Goal: Task Accomplishment & Management: Use online tool/utility

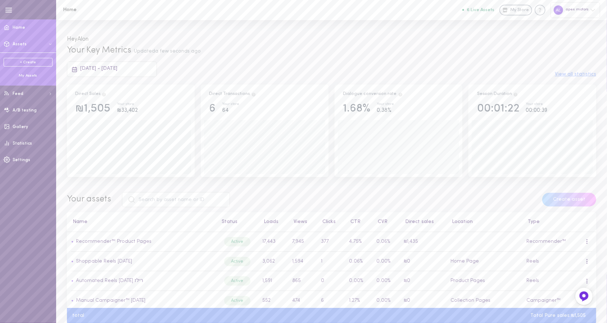
click at [29, 45] on button "Assets" at bounding box center [28, 44] width 56 height 17
click at [31, 74] on div "My Assets" at bounding box center [28, 75] width 49 height 5
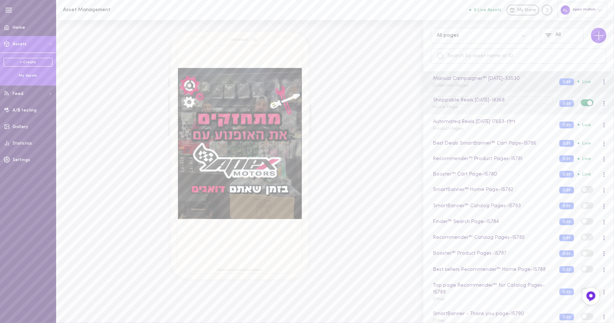
click at [473, 101] on div "Shoppable Reels 26.05.2025 - 18368" at bounding box center [492, 100] width 121 height 8
click at [559, 106] on button "Edit" at bounding box center [566, 103] width 15 height 7
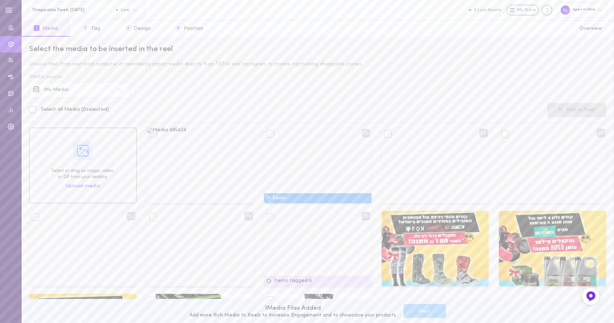
click at [80, 77] on div "Media source" at bounding box center [317, 76] width 577 height 5
click at [76, 82] on div "Select the media to be inserted in the reel Choose files from your local comput…" at bounding box center [318, 180] width 592 height 286
click at [76, 89] on div "My Media" at bounding box center [80, 89] width 70 height 5
click at [78, 111] on div "Instagram" at bounding box center [85, 110] width 81 height 5
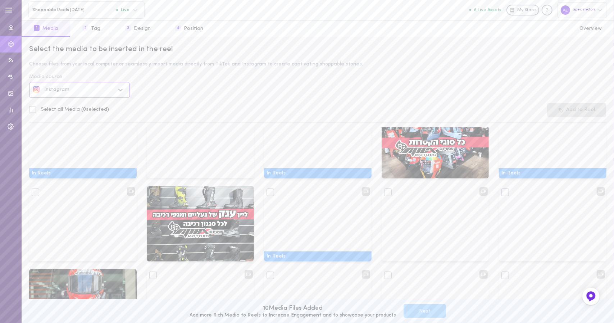
scroll to position [180, 0]
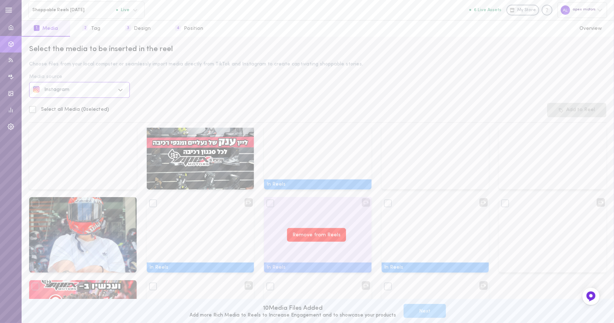
click at [307, 238] on button "Remove from Reels" at bounding box center [316, 235] width 59 height 14
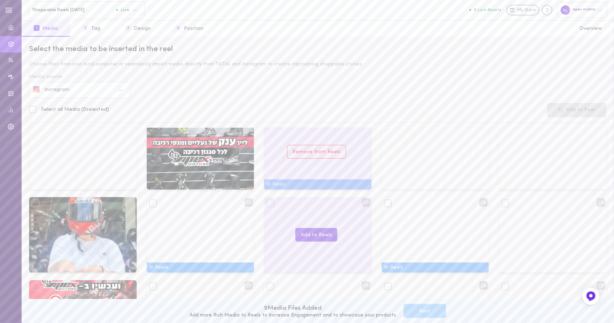
scroll to position [144, 0]
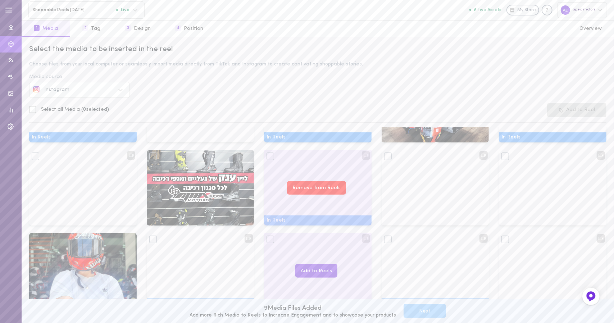
click at [313, 190] on button "Remove from Reels" at bounding box center [316, 188] width 59 height 14
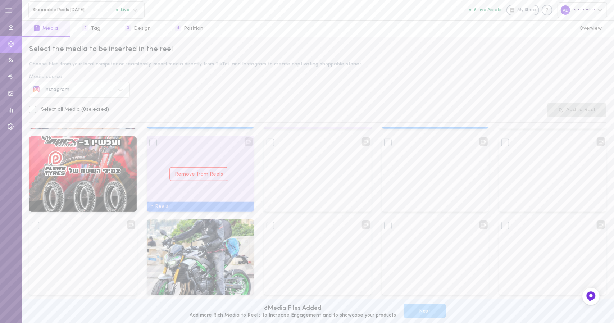
scroll to position [288, 0]
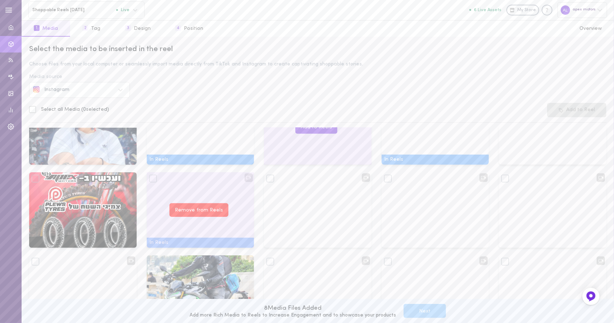
click at [195, 204] on button "Remove from Reels" at bounding box center [198, 210] width 59 height 14
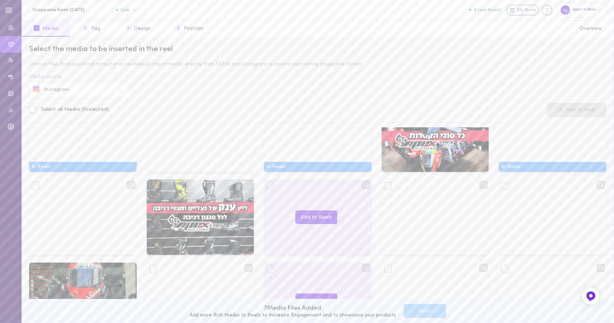
scroll to position [0, 0]
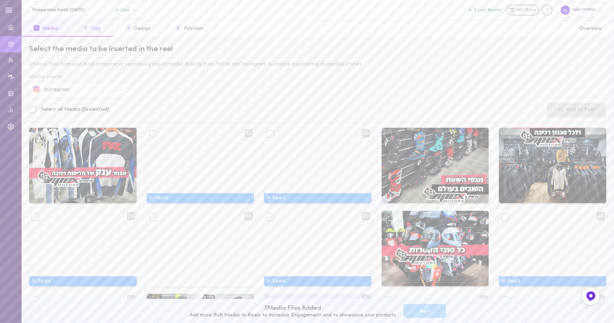
click at [88, 29] on button "2 Tag" at bounding box center [91, 28] width 42 height 16
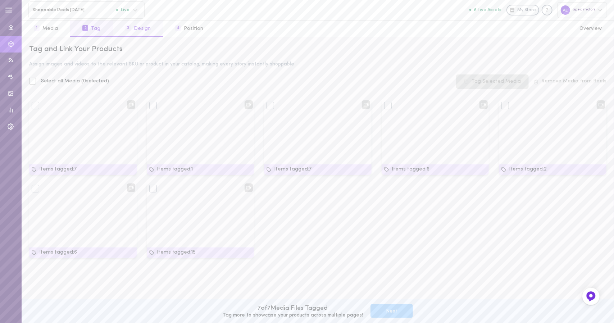
click at [137, 31] on button "3 Design" at bounding box center [138, 28] width 50 height 16
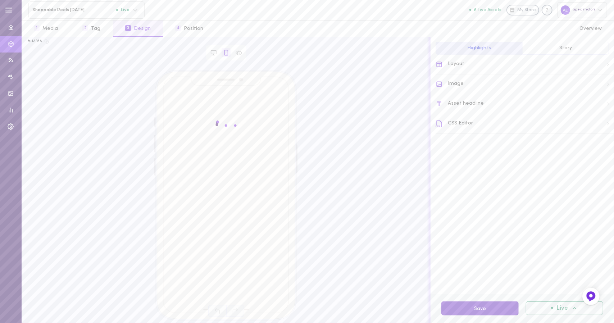
click at [468, 310] on button "Save" at bounding box center [479, 308] width 77 height 14
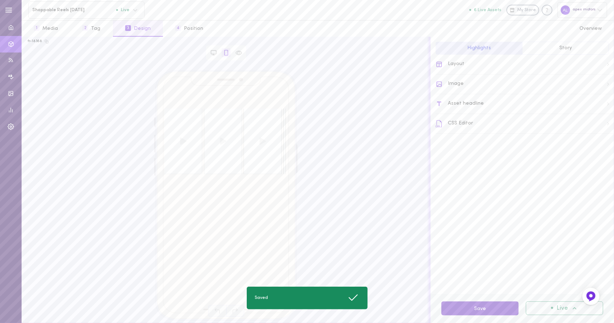
click at [468, 310] on button "Save" at bounding box center [479, 308] width 77 height 14
drag, startPoint x: 263, startPoint y: 150, endPoint x: 202, endPoint y: 157, distance: 61.2
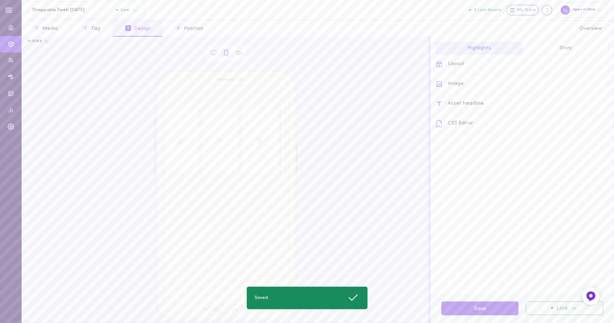
click at [202, 157] on video at bounding box center [220, 141] width 38 height 65
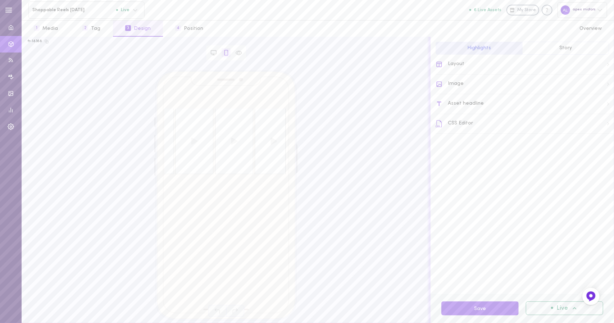
scroll to position [0, 140]
drag, startPoint x: 261, startPoint y: 153, endPoint x: 182, endPoint y: 158, distance: 79.3
click at [182, 158] on div at bounding box center [224, 141] width 121 height 65
drag, startPoint x: 258, startPoint y: 141, endPoint x: 188, endPoint y: 151, distance: 71.1
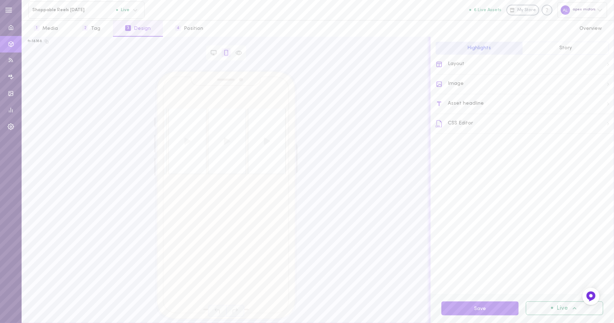
click at [188, 151] on div at bounding box center [224, 141] width 121 height 65
drag, startPoint x: 268, startPoint y: 152, endPoint x: 176, endPoint y: 164, distance: 92.9
click at [177, 166] on div at bounding box center [224, 141] width 121 height 65
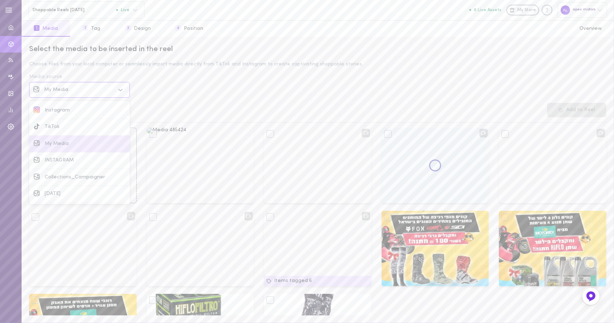
click at [77, 87] on div "My Media" at bounding box center [74, 90] width 82 height 8
click at [75, 117] on div "Instagram" at bounding box center [79, 110] width 101 height 17
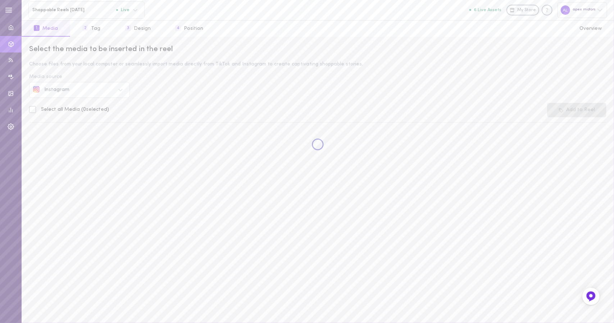
click at [314, 47] on div "Select the media to be inserted in the reel" at bounding box center [317, 49] width 577 height 10
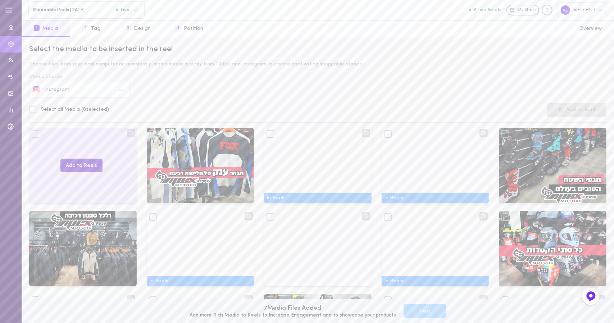
click at [82, 164] on button "Add to Reels" at bounding box center [81, 166] width 42 height 14
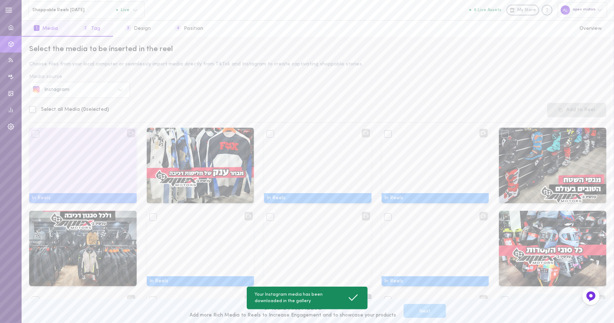
click at [78, 26] on button "2 Tag" at bounding box center [91, 28] width 42 height 16
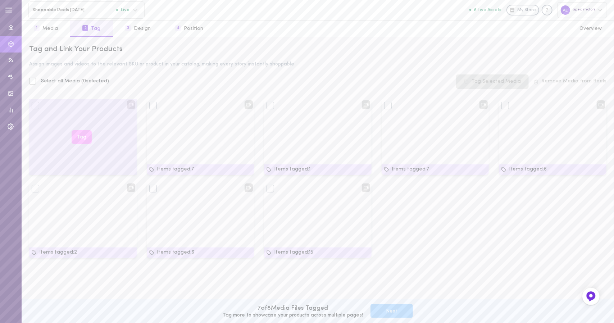
click at [80, 137] on button "Tag" at bounding box center [82, 137] width 20 height 14
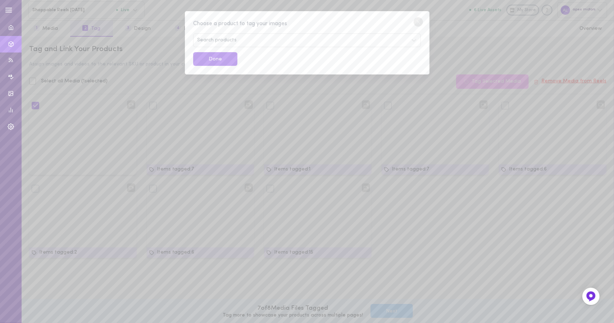
click at [265, 36] on div "Search products" at bounding box center [306, 40] width 227 height 14
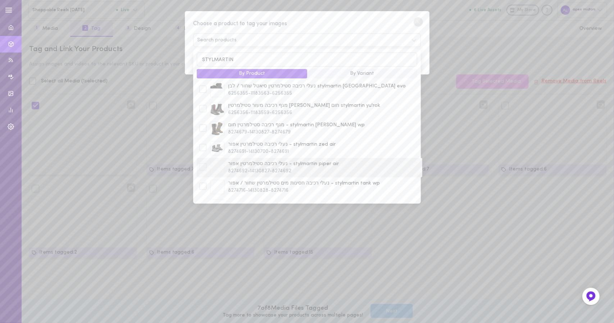
scroll to position [270, 0]
type input "STYLMARTIN"
click at [201, 173] on div at bounding box center [202, 169] width 7 height 7
click at [203, 171] on div at bounding box center [202, 169] width 7 height 7
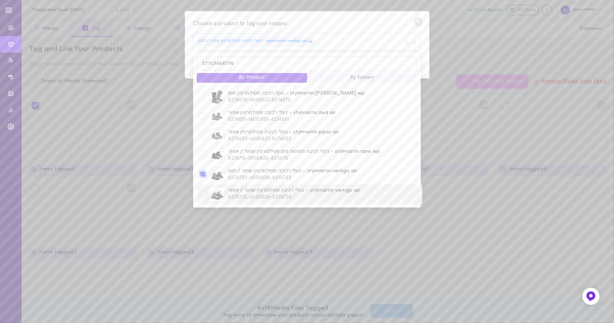
click at [204, 195] on div at bounding box center [202, 193] width 7 height 7
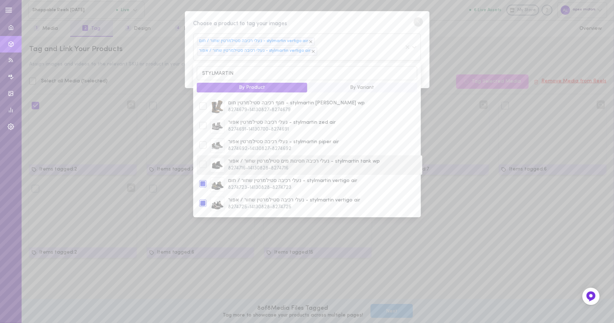
click at [203, 163] on div at bounding box center [202, 164] width 7 height 7
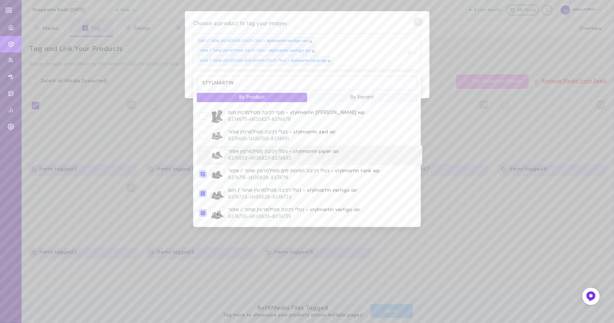
click at [204, 155] on div at bounding box center [202, 154] width 7 height 7
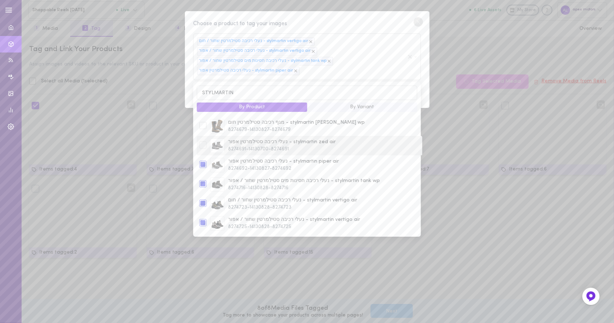
click at [203, 147] on div at bounding box center [202, 144] width 7 height 7
click at [205, 128] on div at bounding box center [202, 125] width 7 height 7
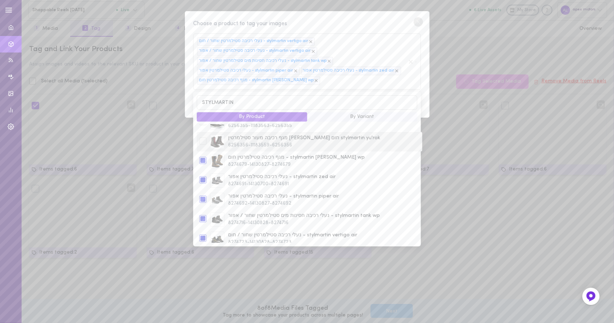
scroll to position [234, 0]
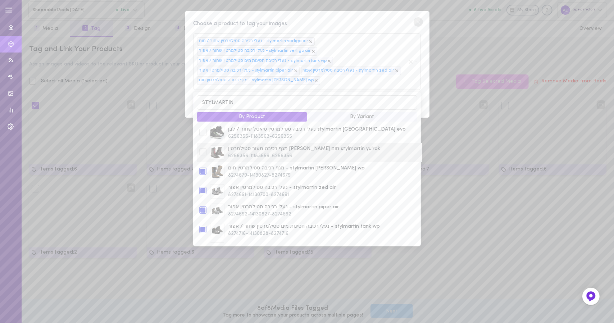
click at [205, 153] on div at bounding box center [202, 151] width 7 height 7
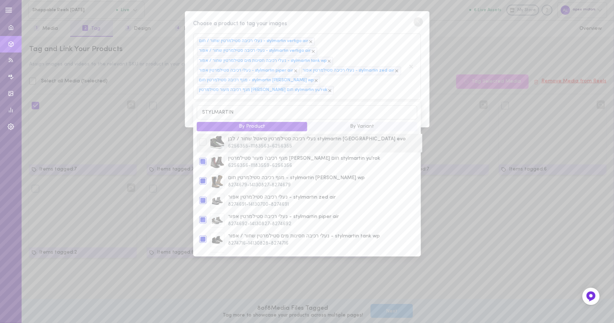
click at [204, 143] on div at bounding box center [202, 141] width 7 height 7
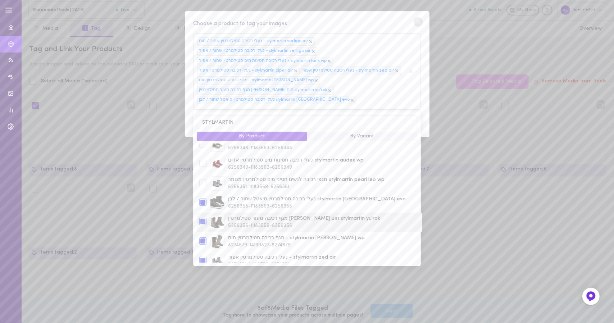
scroll to position [162, 0]
drag, startPoint x: 202, startPoint y: 204, endPoint x: 203, endPoint y: 196, distance: 7.9
click at [202, 204] on div at bounding box center [202, 204] width 7 height 7
click at [395, 26] on div "Choose a product to tag your images" at bounding box center [306, 23] width 227 height 9
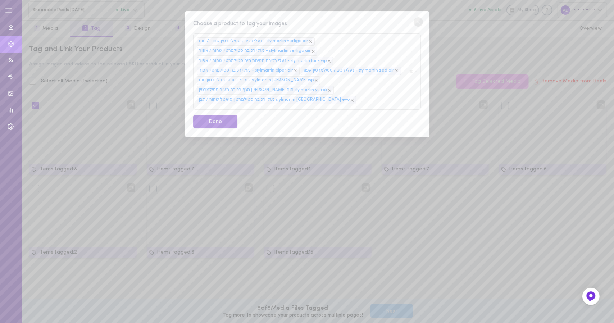
click at [216, 124] on button "Done" at bounding box center [215, 122] width 44 height 14
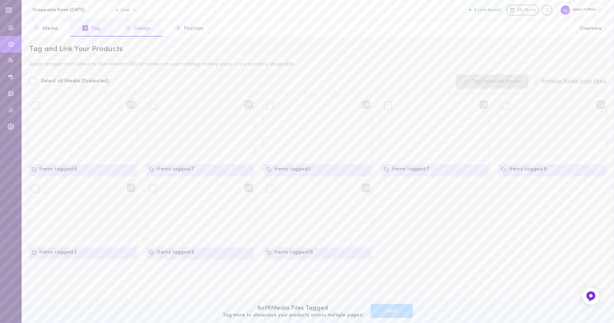
click at [132, 26] on button "3 Design" at bounding box center [138, 28] width 50 height 16
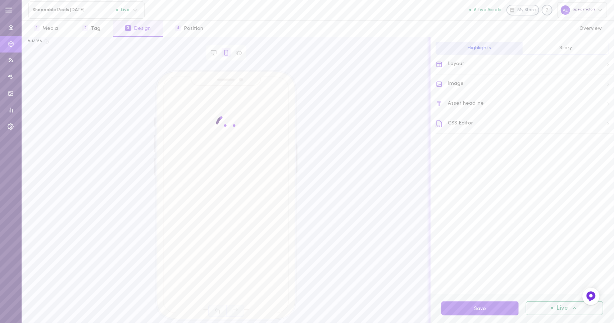
click at [490, 295] on div "Save Live" at bounding box center [521, 308] width 183 height 29
click at [487, 304] on button "Save" at bounding box center [479, 308] width 77 height 14
